Goal: Information Seeking & Learning: Compare options

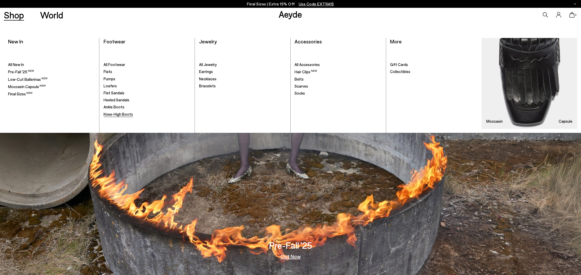
click at [109, 113] on span "Knee-High Boots" at bounding box center [117, 114] width 29 height 5
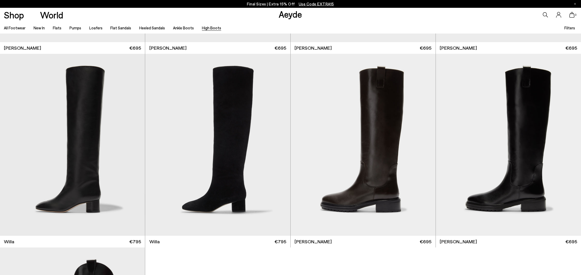
scroll to position [174, 0]
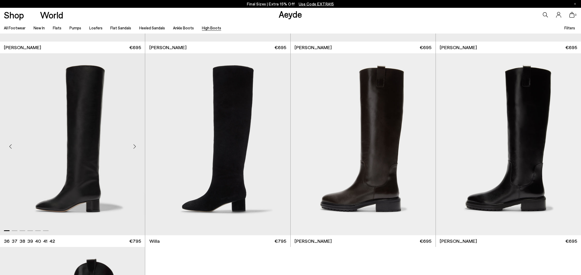
click at [135, 147] on div "Next slide" at bounding box center [135, 147] width 16 height 16
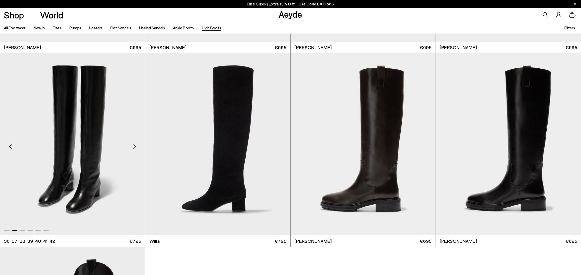
click at [135, 147] on div "Next slide" at bounding box center [135, 147] width 16 height 16
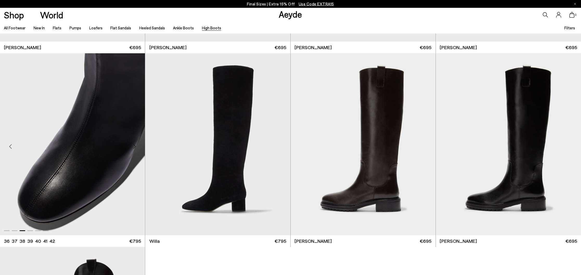
click at [135, 147] on div "Next slide" at bounding box center [135, 147] width 16 height 16
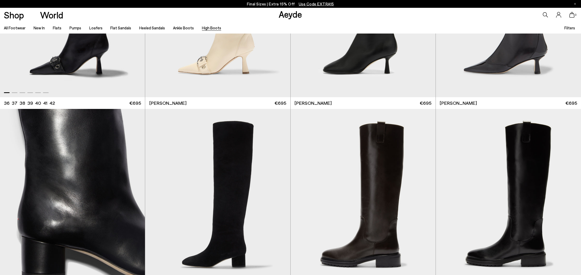
scroll to position [187, 0]
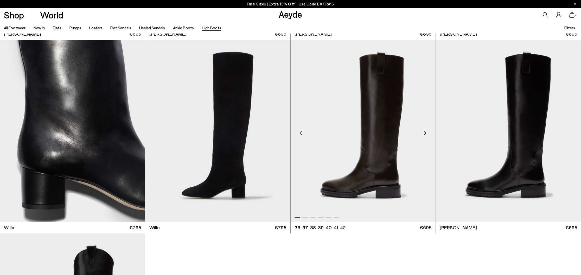
click at [425, 132] on div "Next slide" at bounding box center [425, 133] width 16 height 16
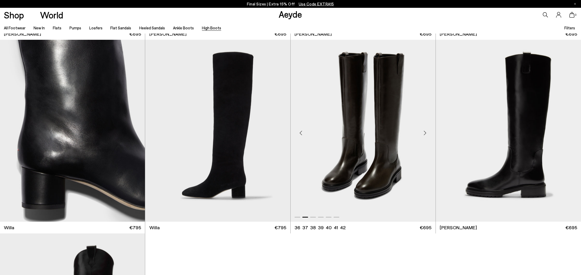
click at [425, 132] on div "Next slide" at bounding box center [425, 133] width 16 height 16
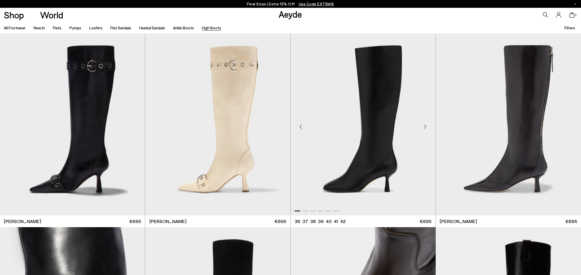
scroll to position [0, 0]
click at [10, 29] on link "All Footwear" at bounding box center [15, 27] width 22 height 5
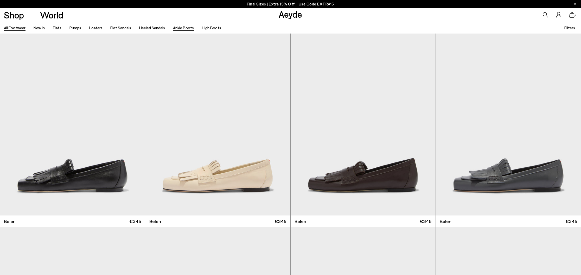
click at [178, 29] on link "Ankle Boots" at bounding box center [183, 27] width 21 height 5
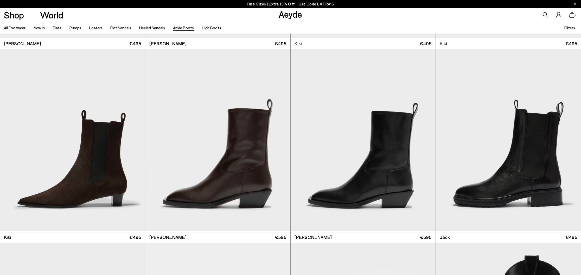
scroll to position [1201, 0]
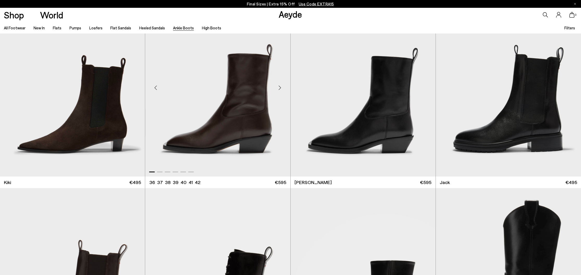
click at [280, 88] on div "Next slide" at bounding box center [280, 88] width 16 height 16
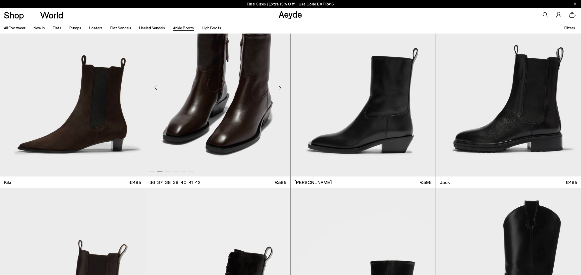
click at [280, 88] on div "Next slide" at bounding box center [280, 88] width 16 height 16
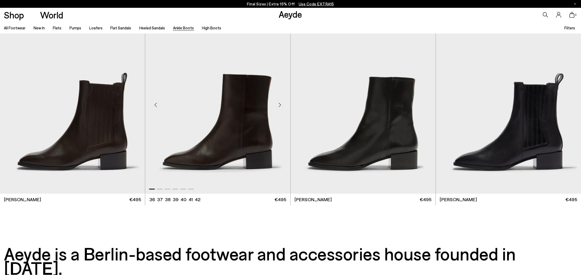
scroll to position [1571, 1]
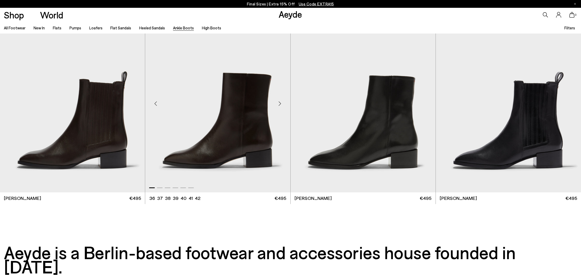
click at [280, 104] on div "Next slide" at bounding box center [280, 104] width 16 height 16
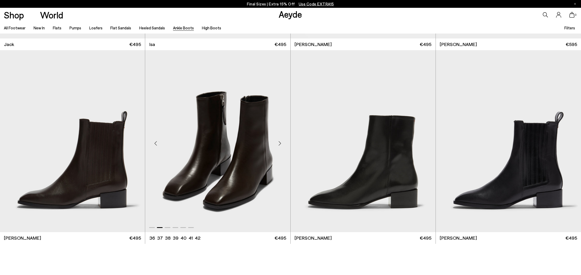
scroll to position [1533, 0]
click at [426, 144] on div "Next slide" at bounding box center [425, 143] width 16 height 16
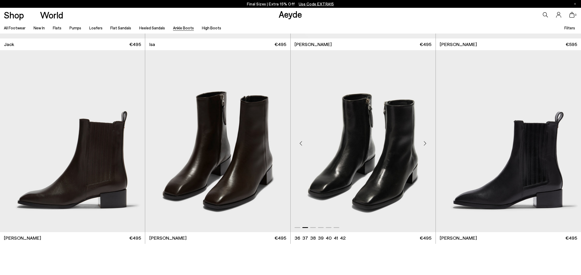
click at [426, 143] on div "Next slide" at bounding box center [425, 143] width 16 height 16
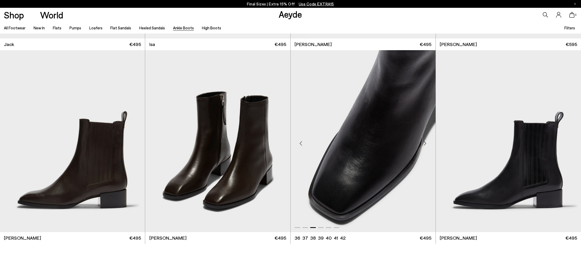
click at [426, 143] on div "Next slide" at bounding box center [425, 143] width 16 height 16
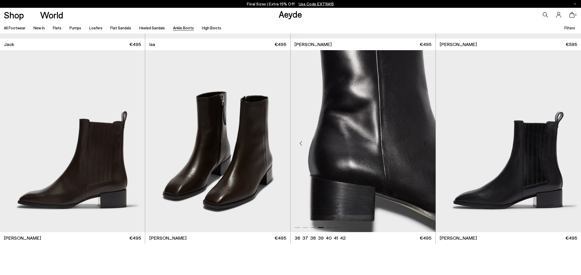
click at [426, 143] on div "Next slide" at bounding box center [425, 143] width 16 height 16
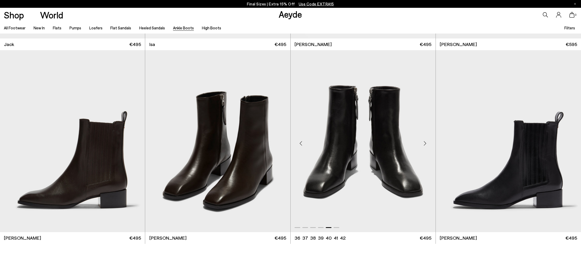
click at [426, 143] on div "Next slide" at bounding box center [425, 143] width 16 height 16
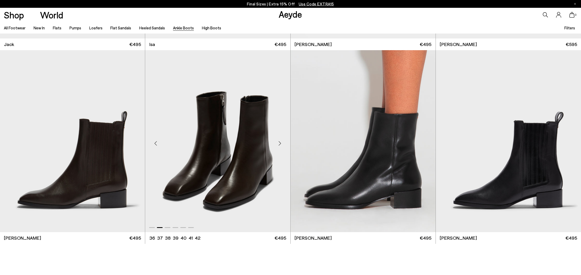
click at [280, 144] on div "Next slide" at bounding box center [280, 143] width 16 height 16
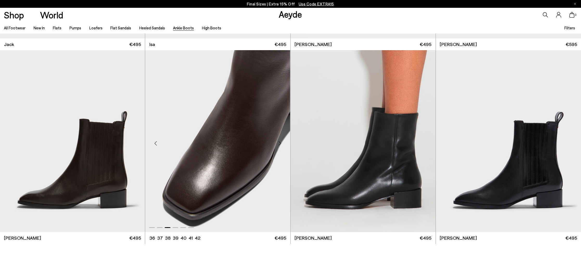
click at [280, 144] on div "Next slide" at bounding box center [280, 143] width 16 height 16
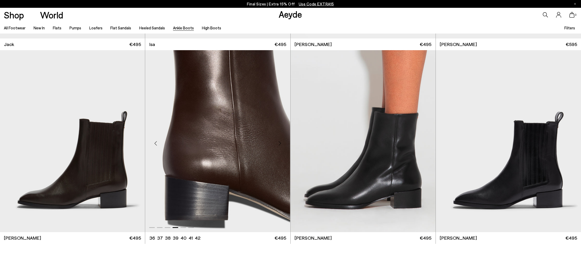
click at [280, 144] on div "Next slide" at bounding box center [280, 143] width 16 height 16
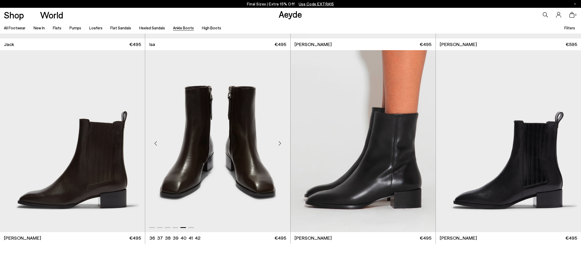
click at [280, 144] on div "Next slide" at bounding box center [280, 143] width 16 height 16
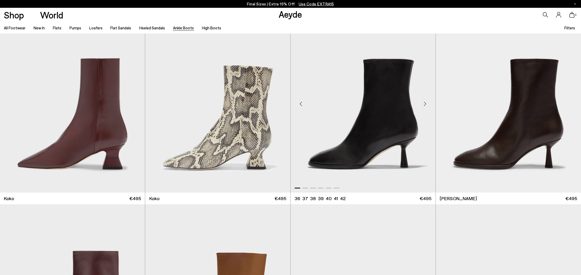
scroll to position [409, 0]
